Goal: Find specific page/section: Find specific page/section

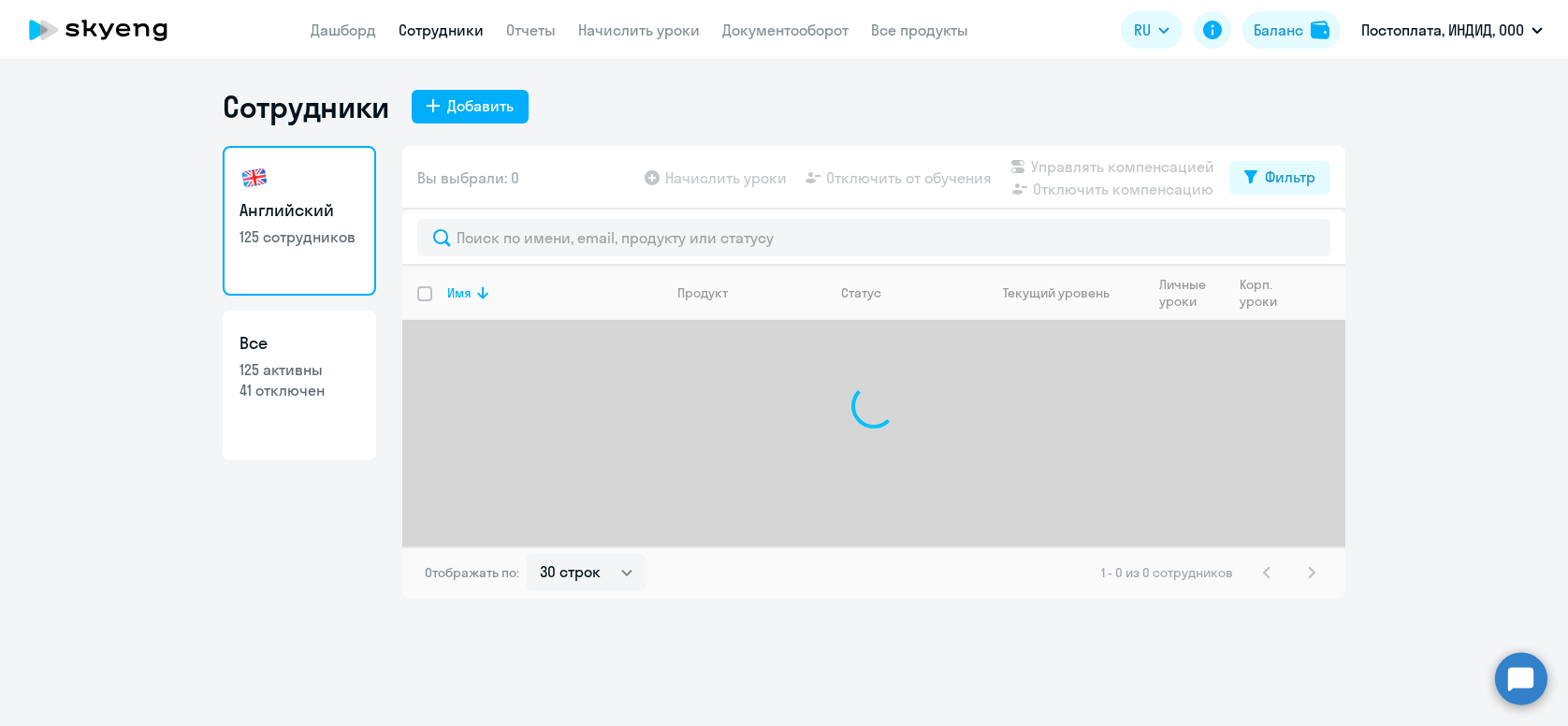
select select "30"
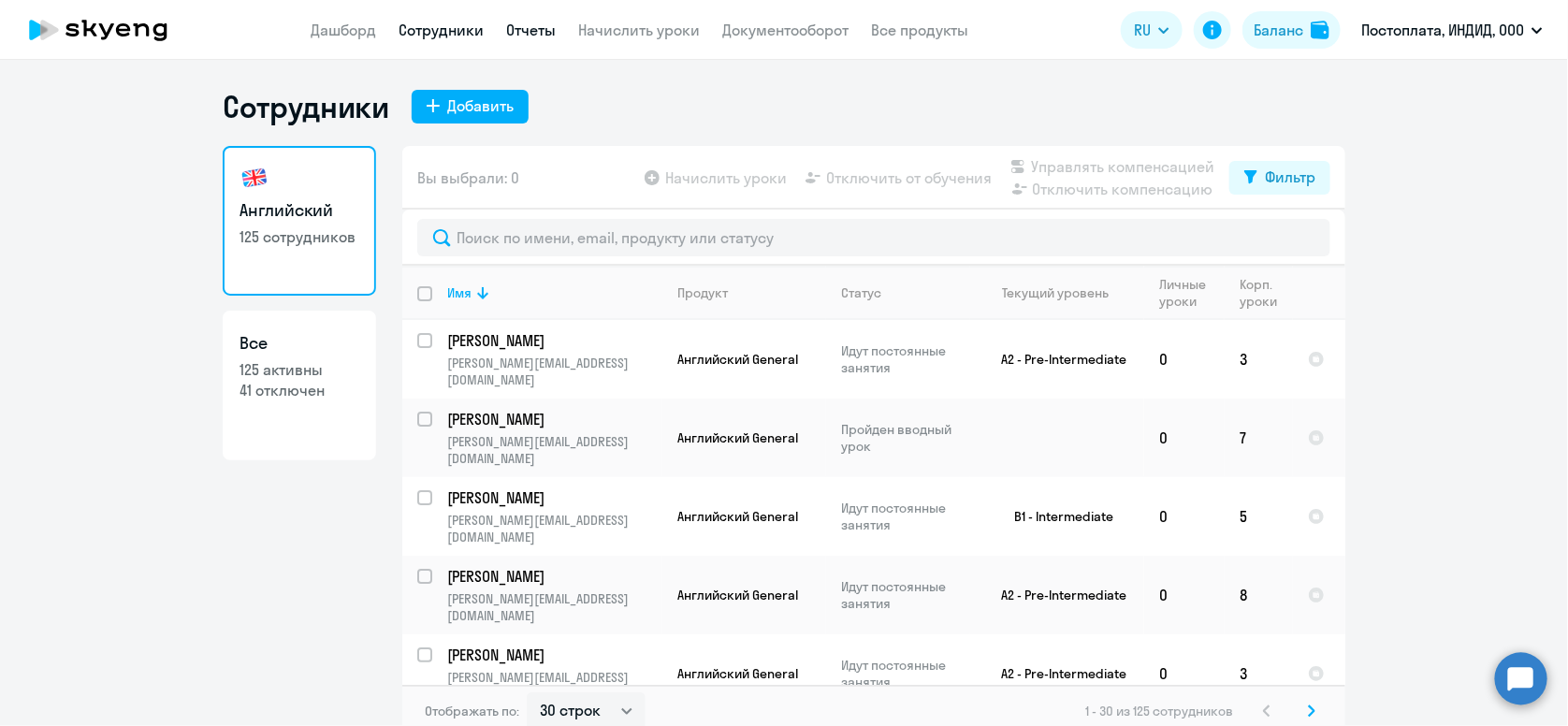
click at [521, 25] on link "Отчеты" at bounding box center [531, 30] width 50 height 19
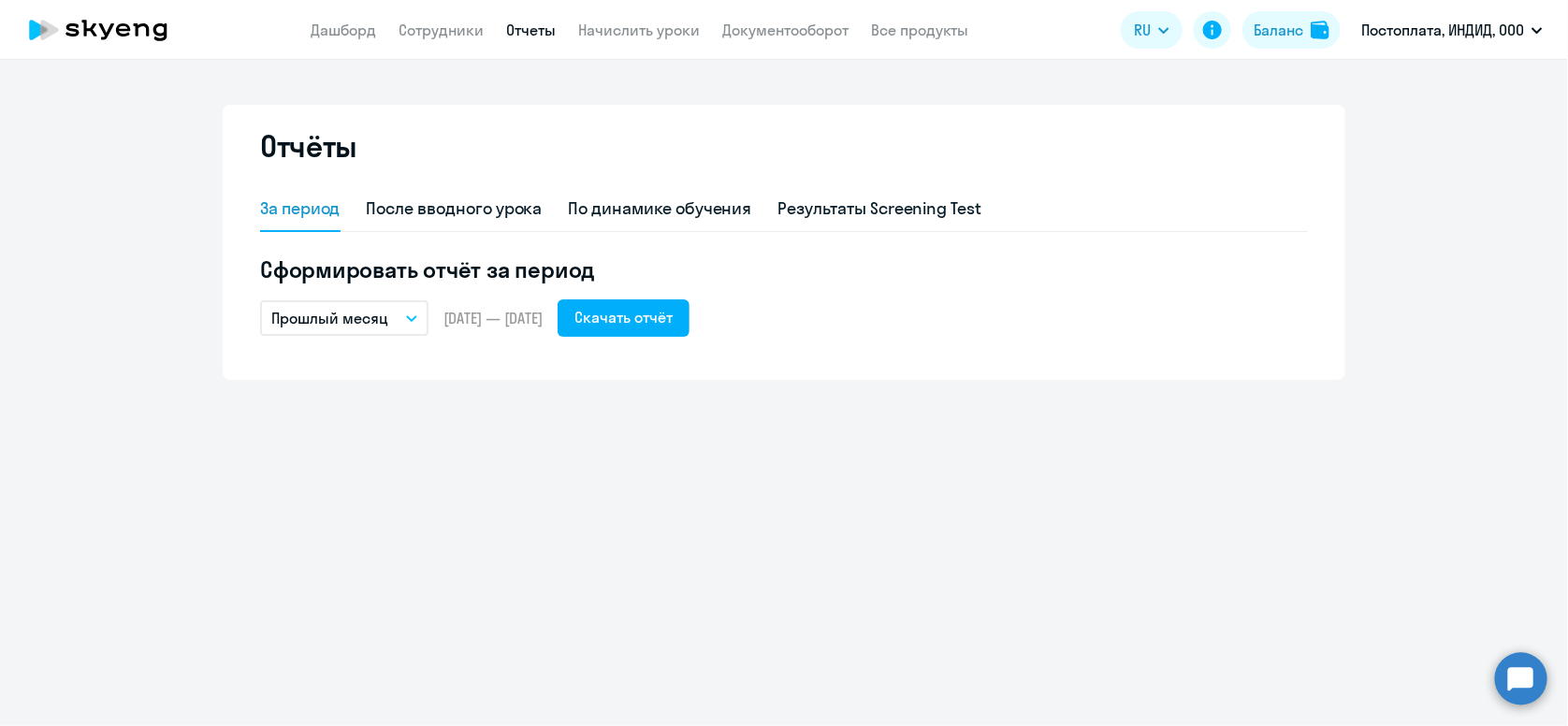
click at [429, 42] on app-header "Дашборд Сотрудники Отчеты Начислить уроки Документооборот Все продукты Дашборд …" at bounding box center [784, 30] width 1568 height 60
click at [433, 40] on link "Сотрудники" at bounding box center [441, 30] width 86 height 19
select select "30"
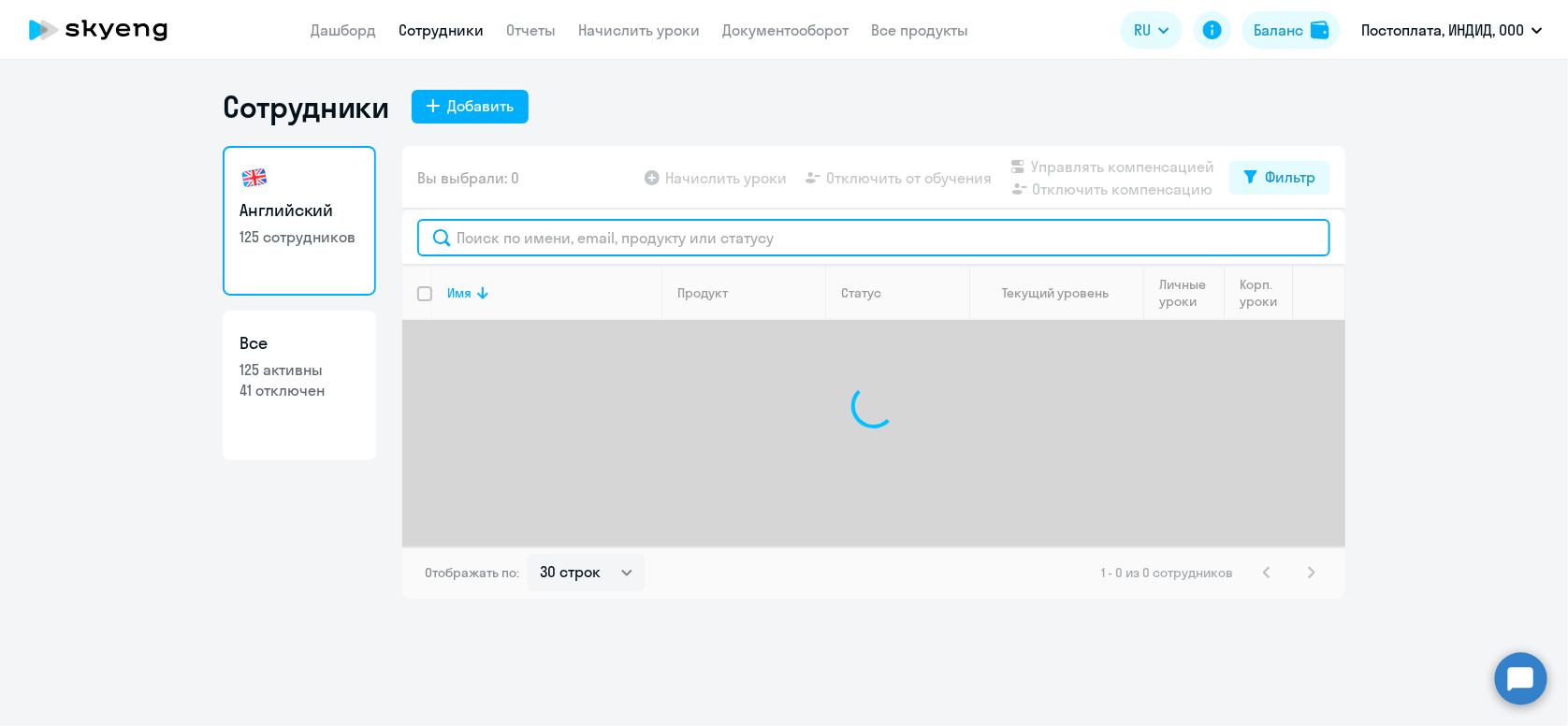
click at [534, 238] on input "text" at bounding box center [874, 238] width 913 height 38
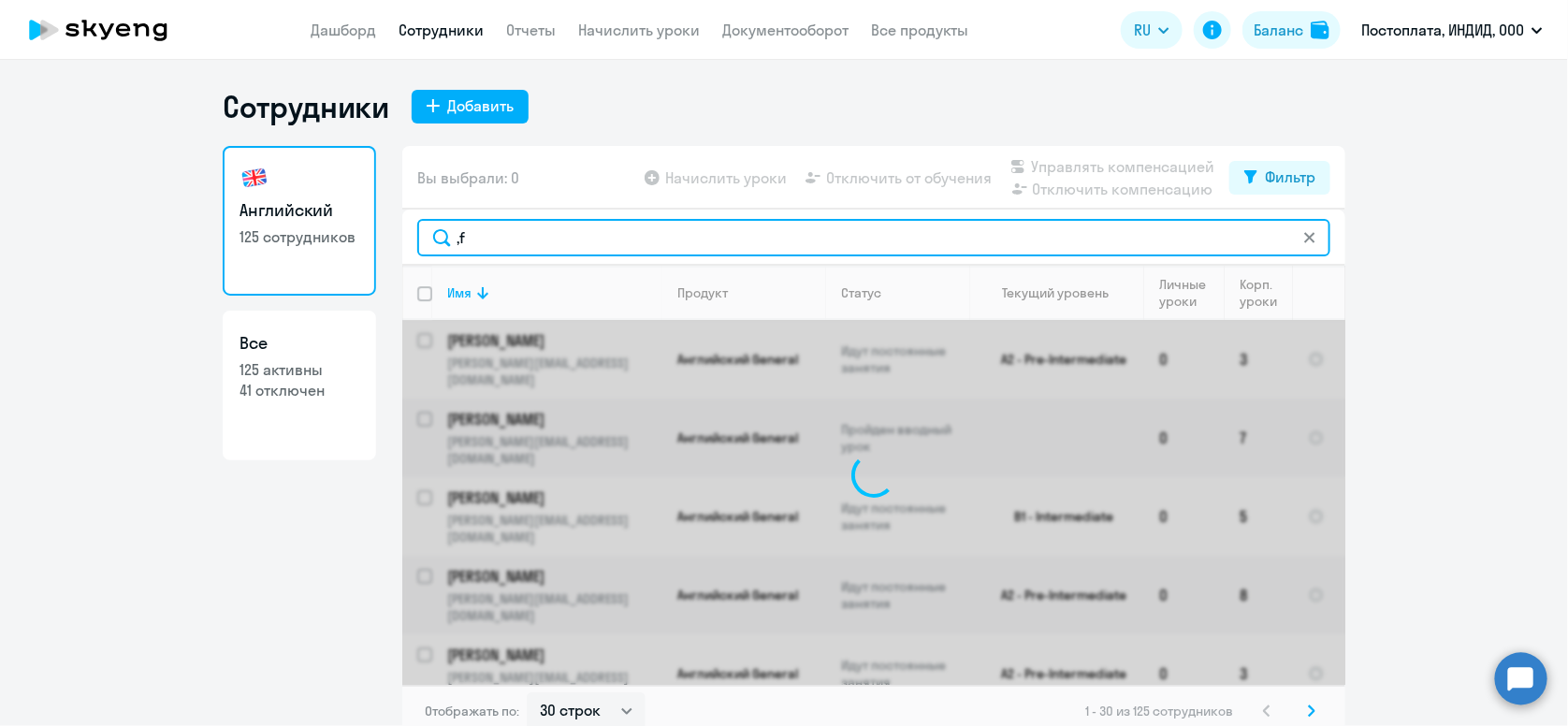
type input ","
type input "бармаков"
